Goal: Information Seeking & Learning: Learn about a topic

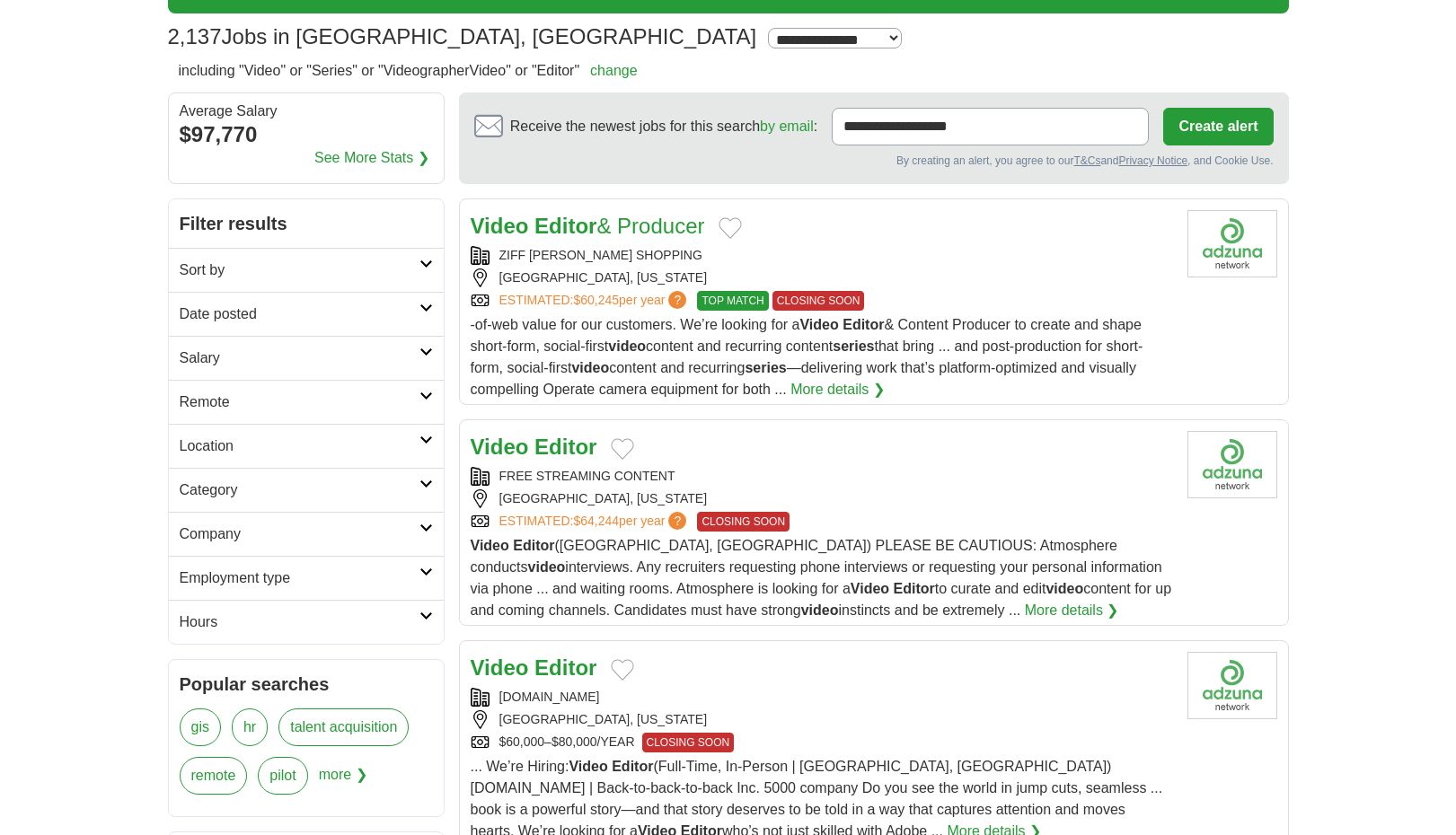
scroll to position [115, 0]
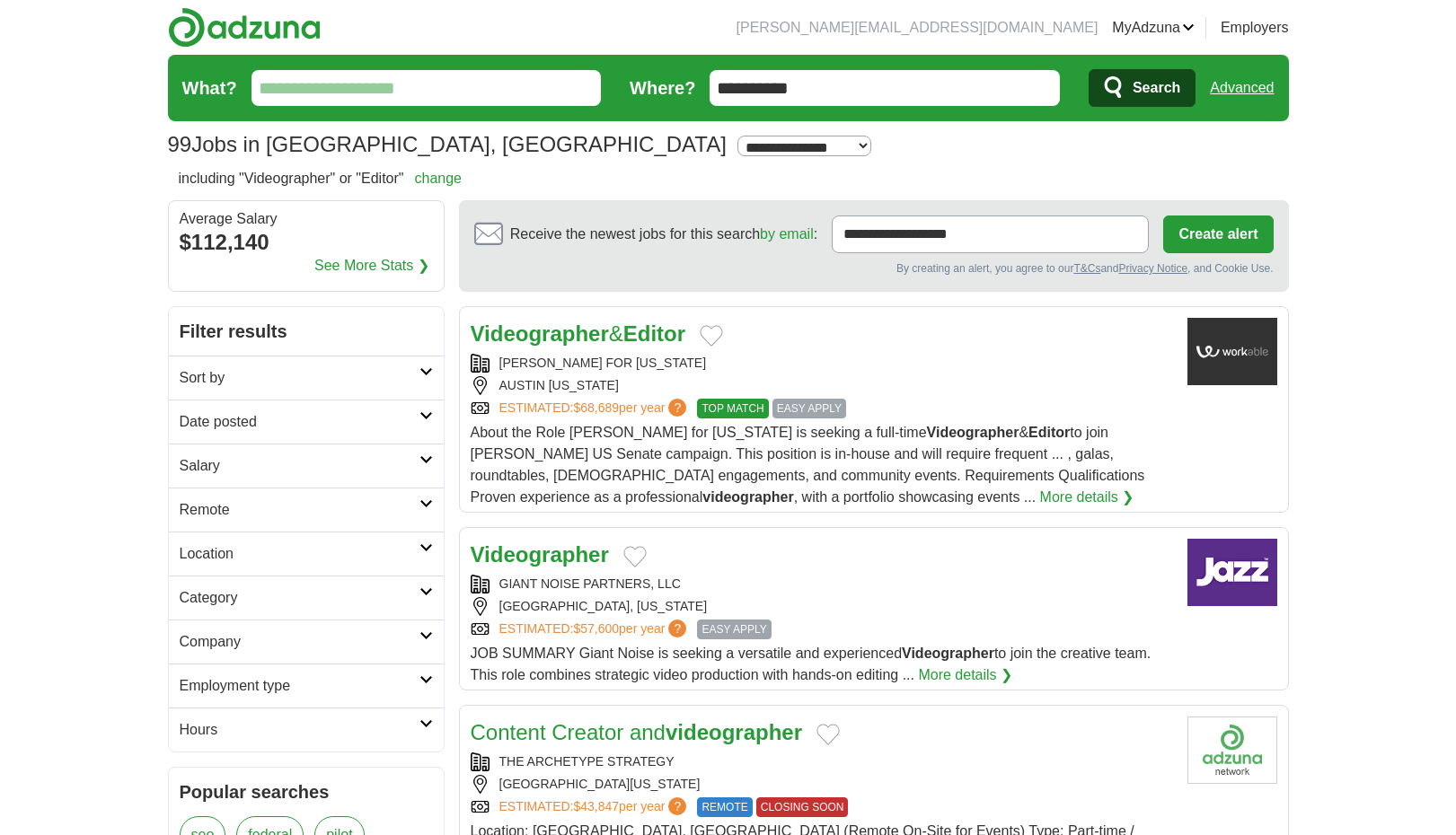
click at [922, 457] on span "About the Role [PERSON_NAME] for [US_STATE] is seeking a full-time Videographer…" at bounding box center [808, 464] width 674 height 80
